Goal: Information Seeking & Learning: Learn about a topic

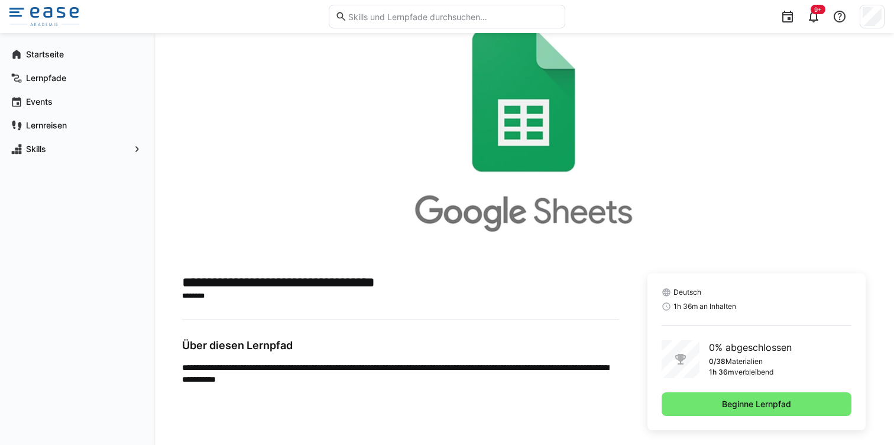
scroll to position [67, 0]
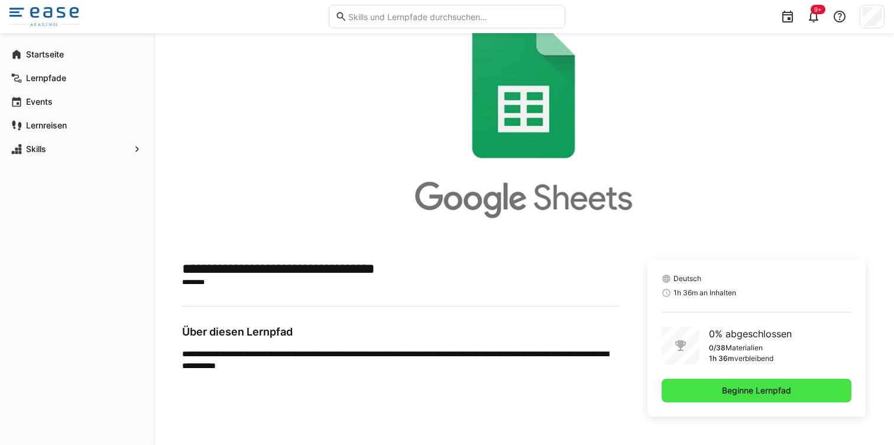
click at [686, 393] on span "Beginne Lernpfad" at bounding box center [757, 391] width 190 height 24
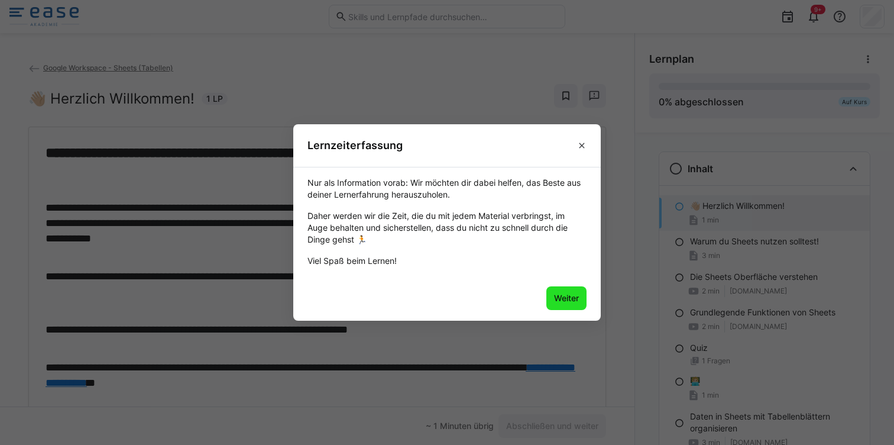
click at [570, 304] on span "Weiter" at bounding box center [567, 298] width 40 height 24
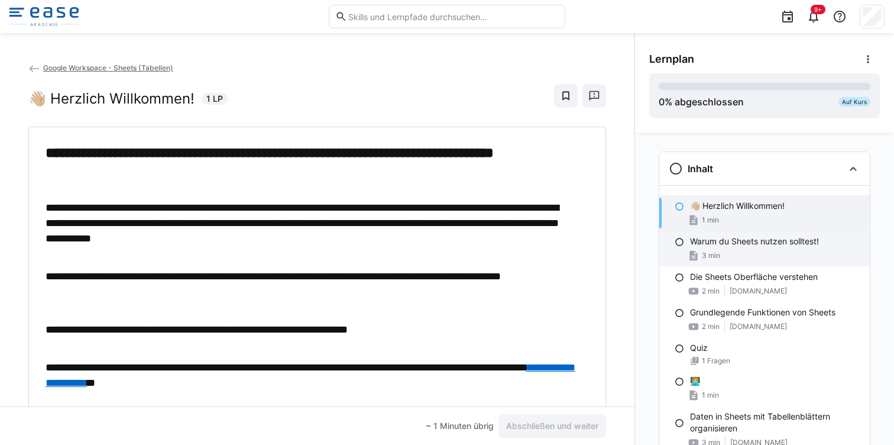
click at [665, 244] on div "Warum du Sheets nutzen solltest! 3 min" at bounding box center [765, 248] width 211 height 35
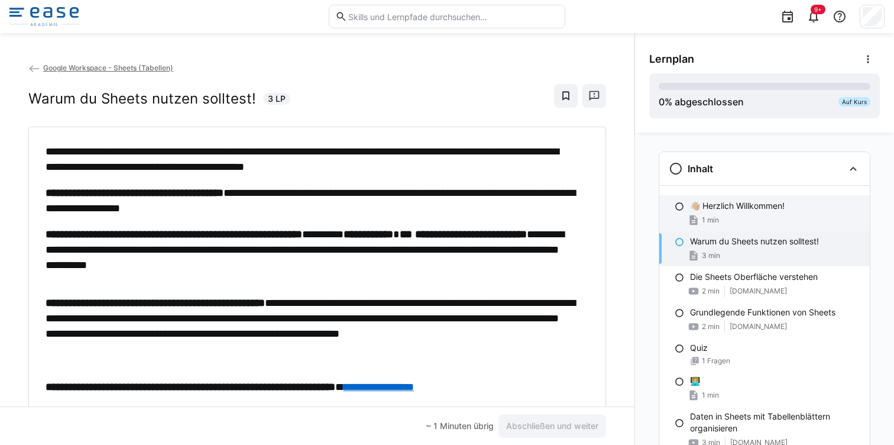
click at [675, 211] on eds-icon at bounding box center [679, 206] width 9 height 9
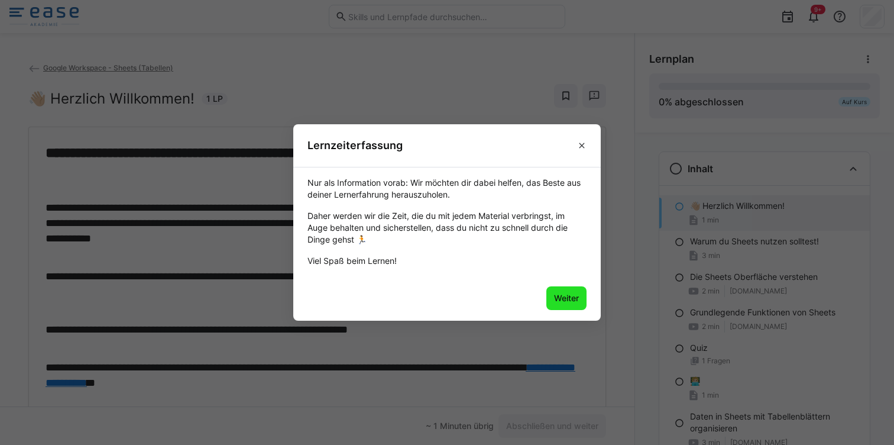
click at [563, 298] on span "Weiter" at bounding box center [566, 298] width 28 height 12
click at [568, 295] on span "Weiter" at bounding box center [566, 298] width 28 height 12
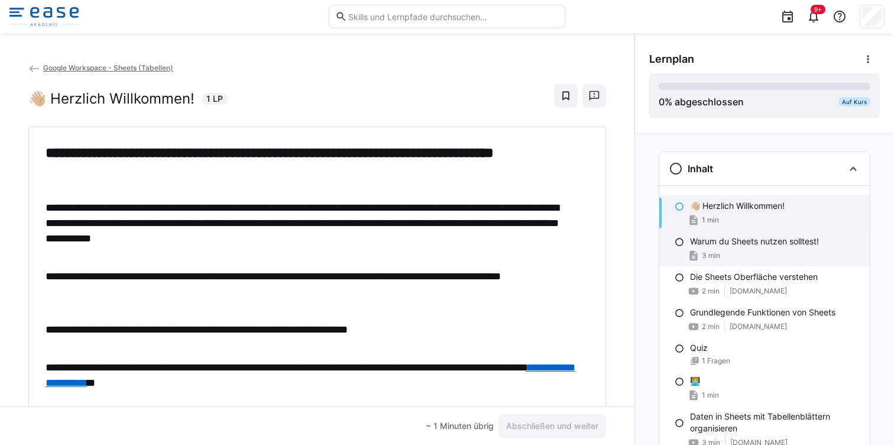
click at [695, 246] on p "Warum du Sheets nutzen solltest!" at bounding box center [754, 241] width 129 height 12
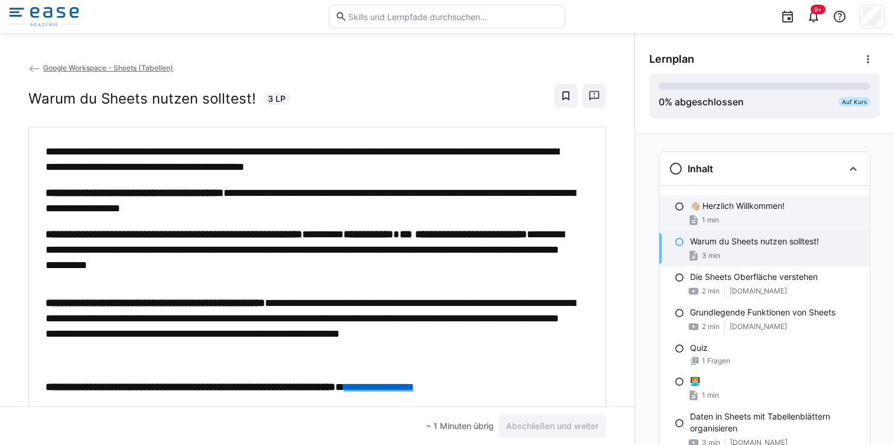
click at [695, 222] on div "1 min" at bounding box center [703, 220] width 31 height 12
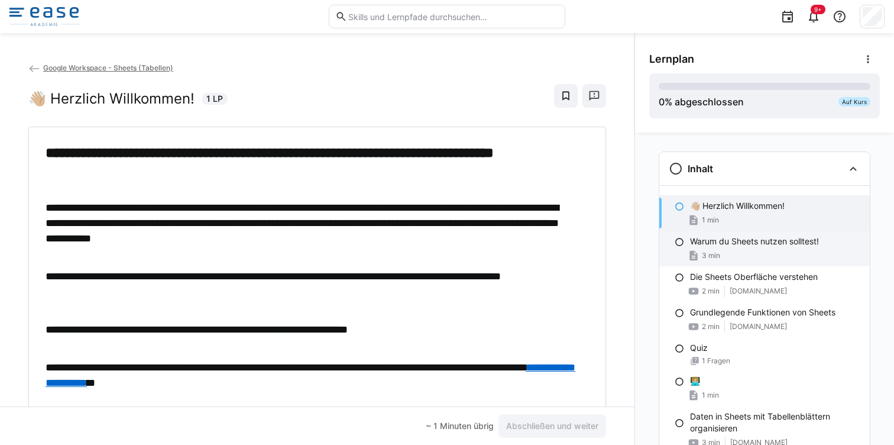
click at [695, 232] on div "Warum du Sheets nutzen solltest! 3 min" at bounding box center [765, 248] width 211 height 35
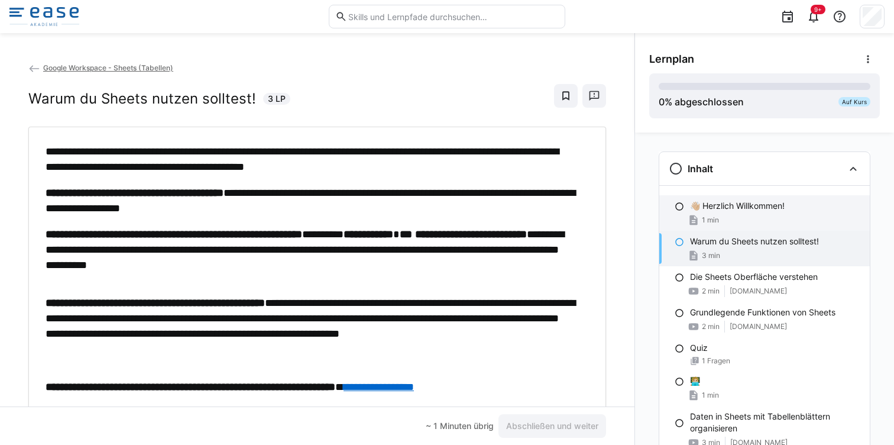
click at [695, 223] on div "1 min" at bounding box center [703, 220] width 31 height 12
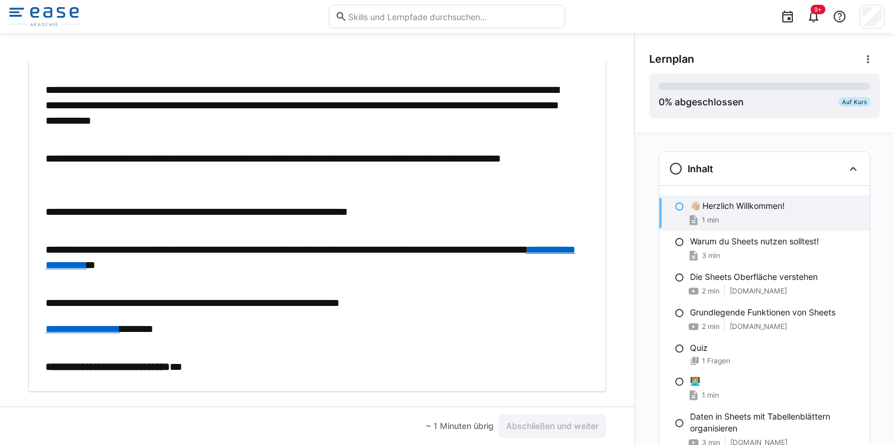
scroll to position [141, 0]
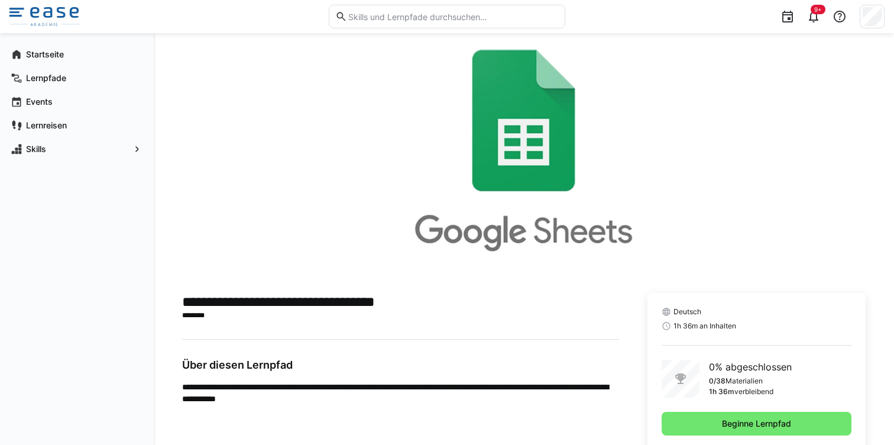
scroll to position [67, 0]
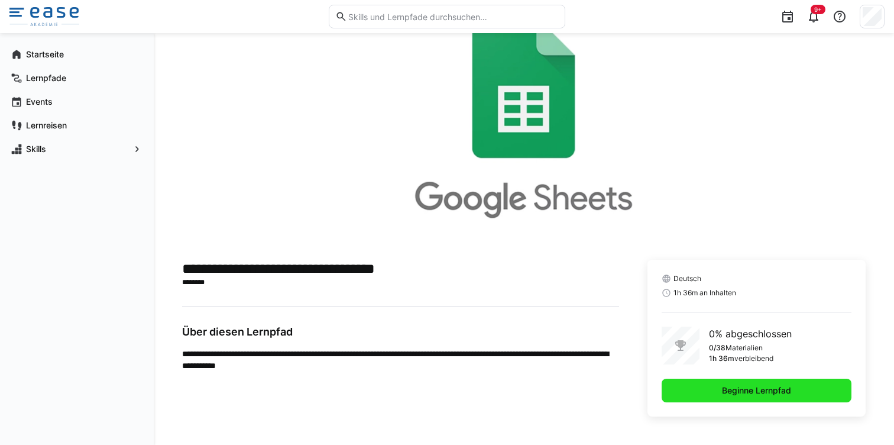
click at [739, 393] on span "Beginne Lernpfad" at bounding box center [756, 390] width 73 height 12
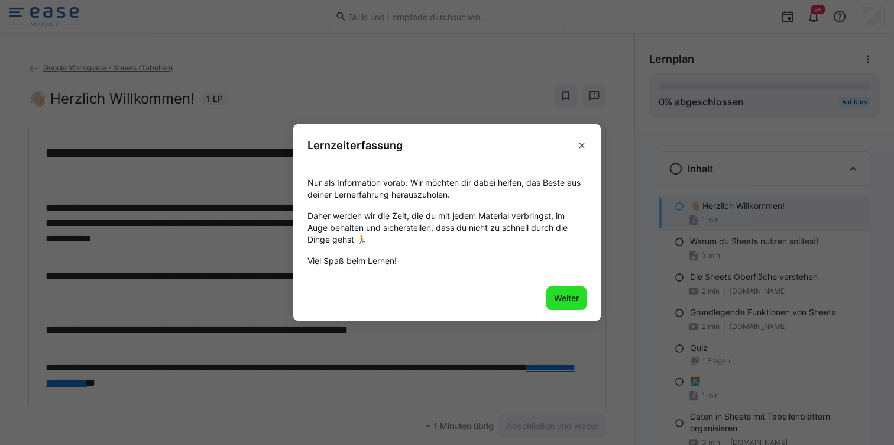
click at [574, 293] on span "Weiter" at bounding box center [566, 298] width 28 height 12
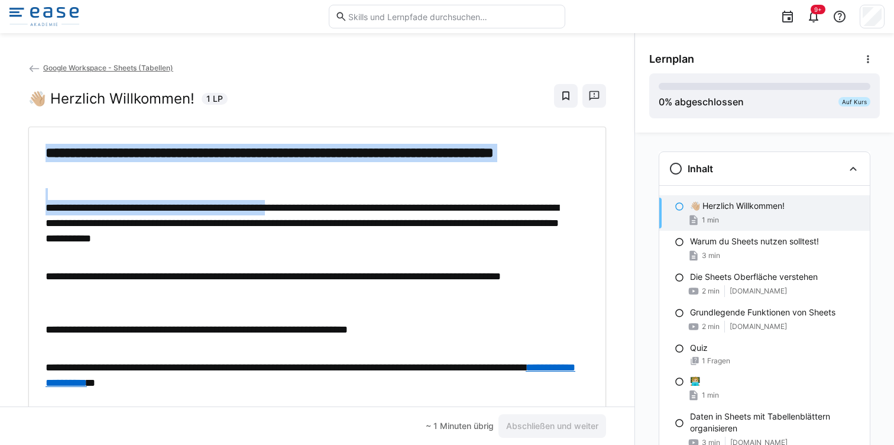
drag, startPoint x: 305, startPoint y: 204, endPoint x: 257, endPoint y: 156, distance: 67.3
click at [257, 156] on div "**********" at bounding box center [312, 318] width 532 height 349
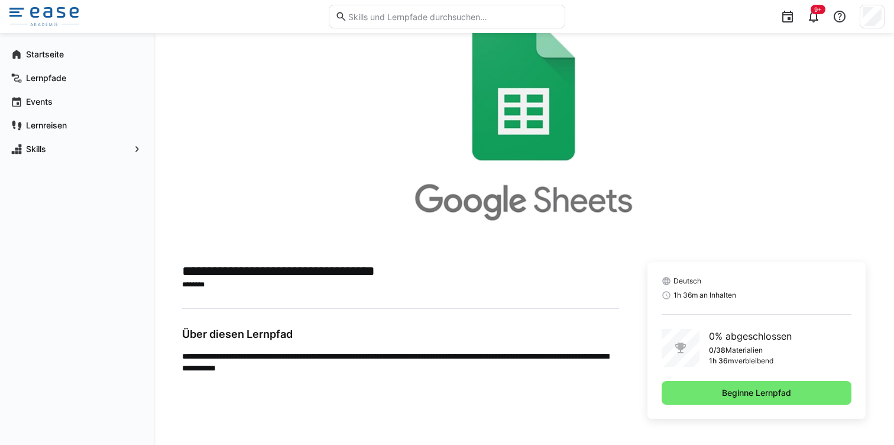
scroll to position [67, 0]
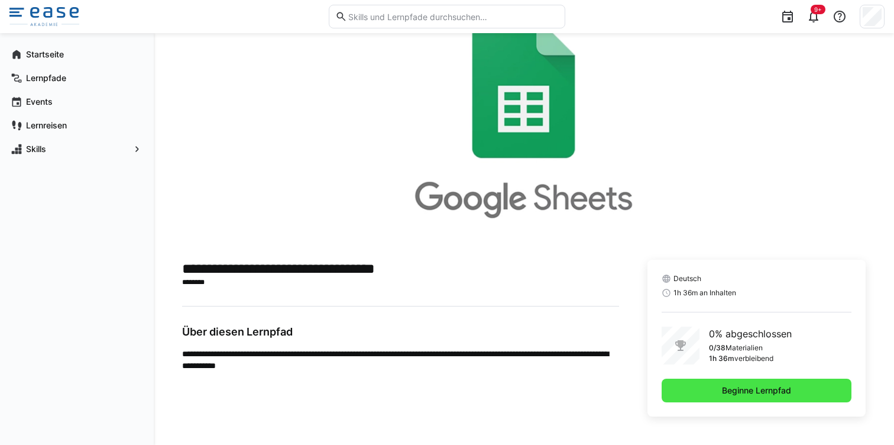
click at [728, 389] on span "Beginne Lernpfad" at bounding box center [756, 390] width 73 height 12
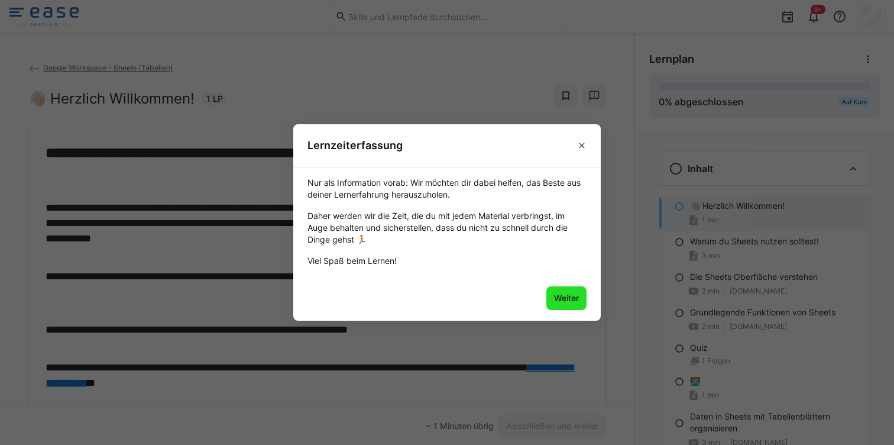
click at [557, 290] on span "Weiter" at bounding box center [567, 298] width 40 height 24
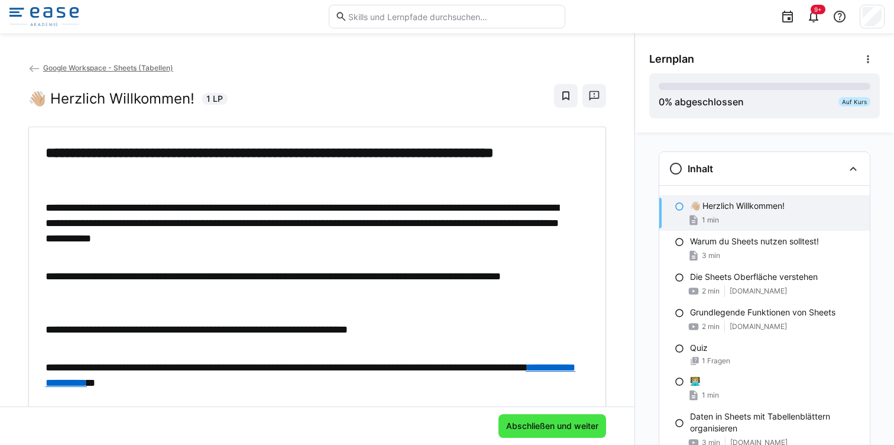
click at [567, 429] on span "Abschließen und weiter" at bounding box center [553, 426] width 96 height 12
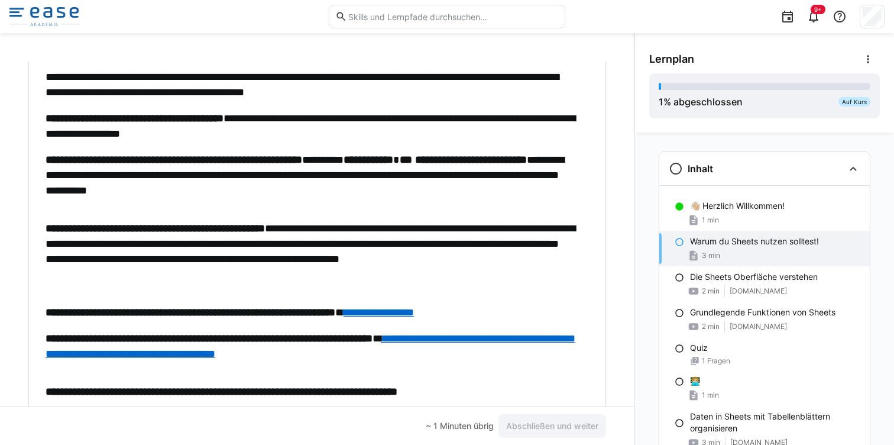
scroll to position [76, 0]
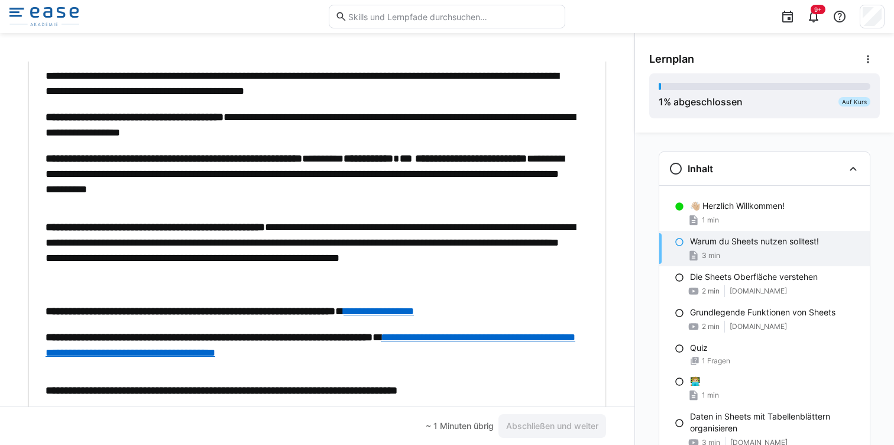
click at [414, 311] on link "**********" at bounding box center [379, 311] width 70 height 11
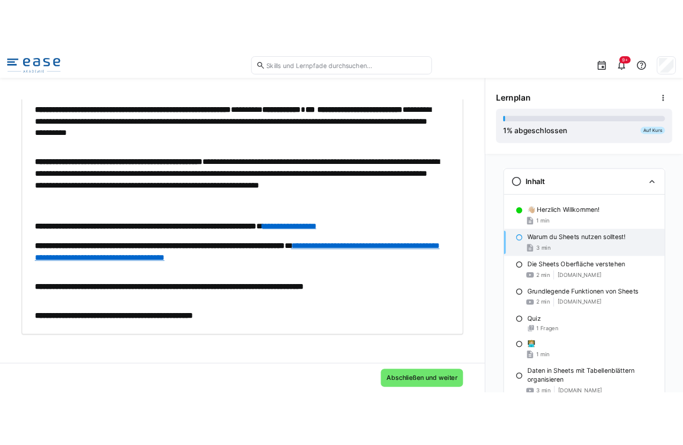
scroll to position [154, 0]
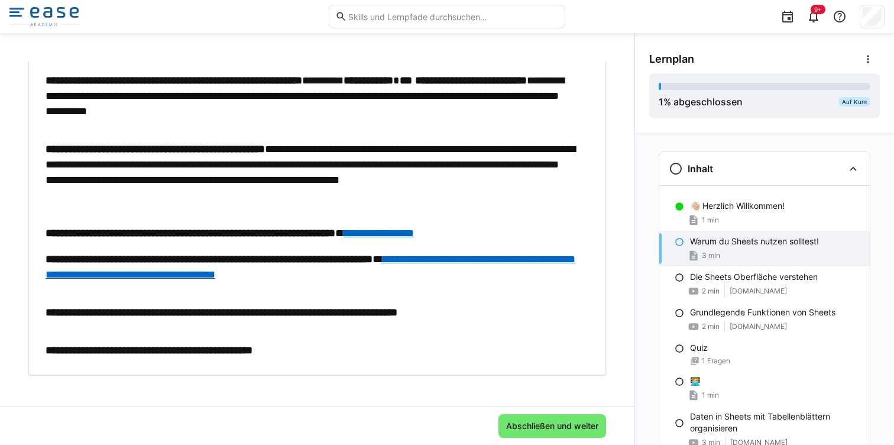
click at [505, 260] on link "**********" at bounding box center [311, 267] width 530 height 26
click at [0, 0] on div "**********" at bounding box center [447, 222] width 894 height 445
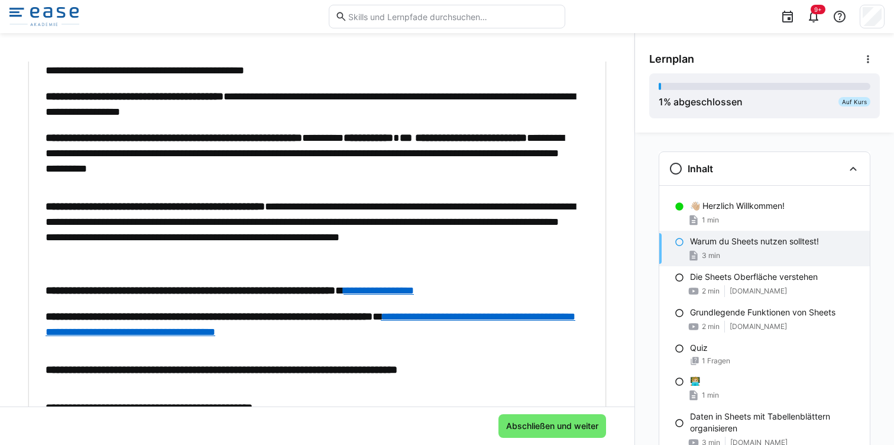
scroll to position [104, 0]
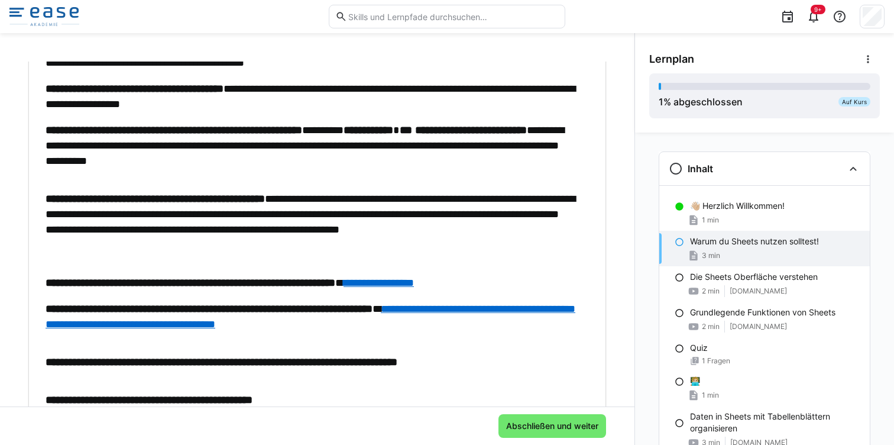
click at [345, 326] on link "**********" at bounding box center [311, 316] width 530 height 26
click at [46, 21] on img at bounding box center [44, 16] width 70 height 19
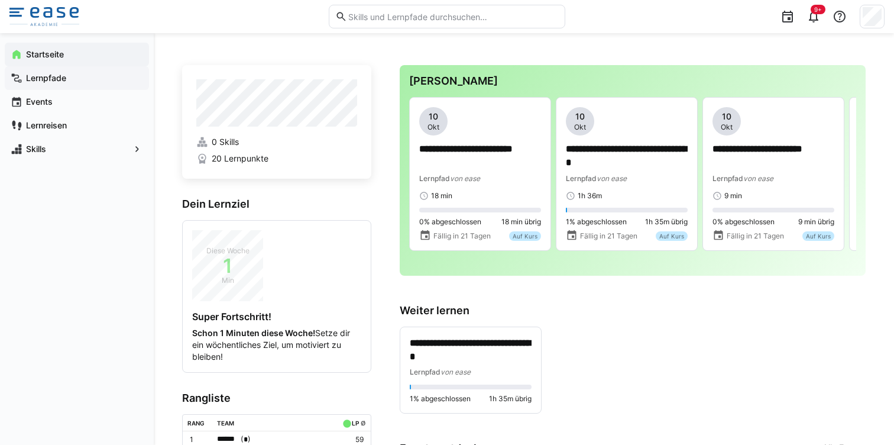
click at [0, 0] on app-navigation-label "Lernpfade" at bounding box center [0, 0] width 0 height 0
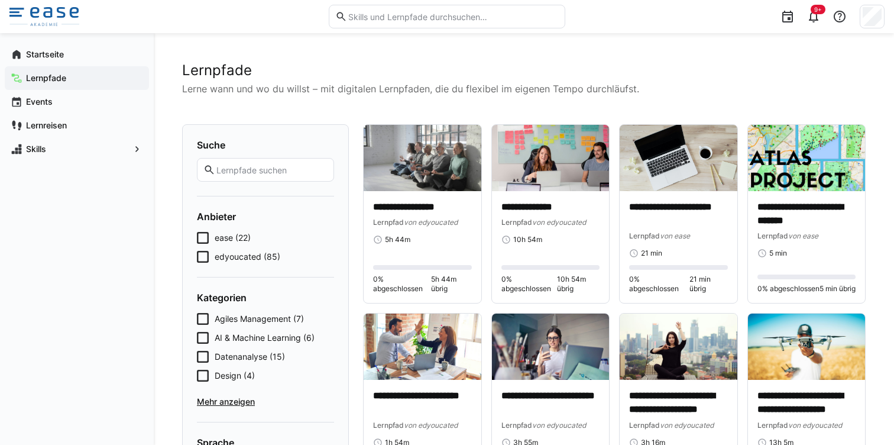
click at [221, 238] on span "ease (22)" at bounding box center [233, 238] width 36 height 12
